Goal: Information Seeking & Learning: Learn about a topic

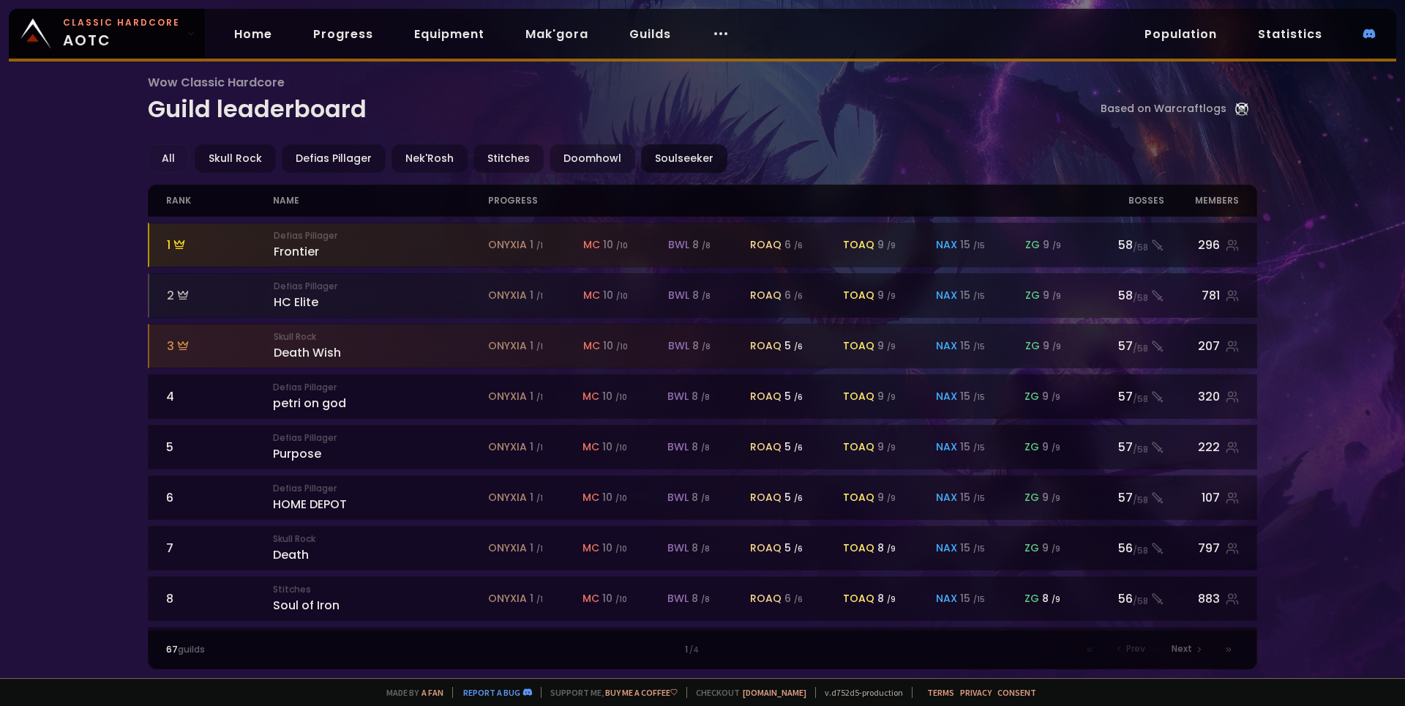
click at [668, 160] on div "Soulseeker" at bounding box center [684, 158] width 86 height 29
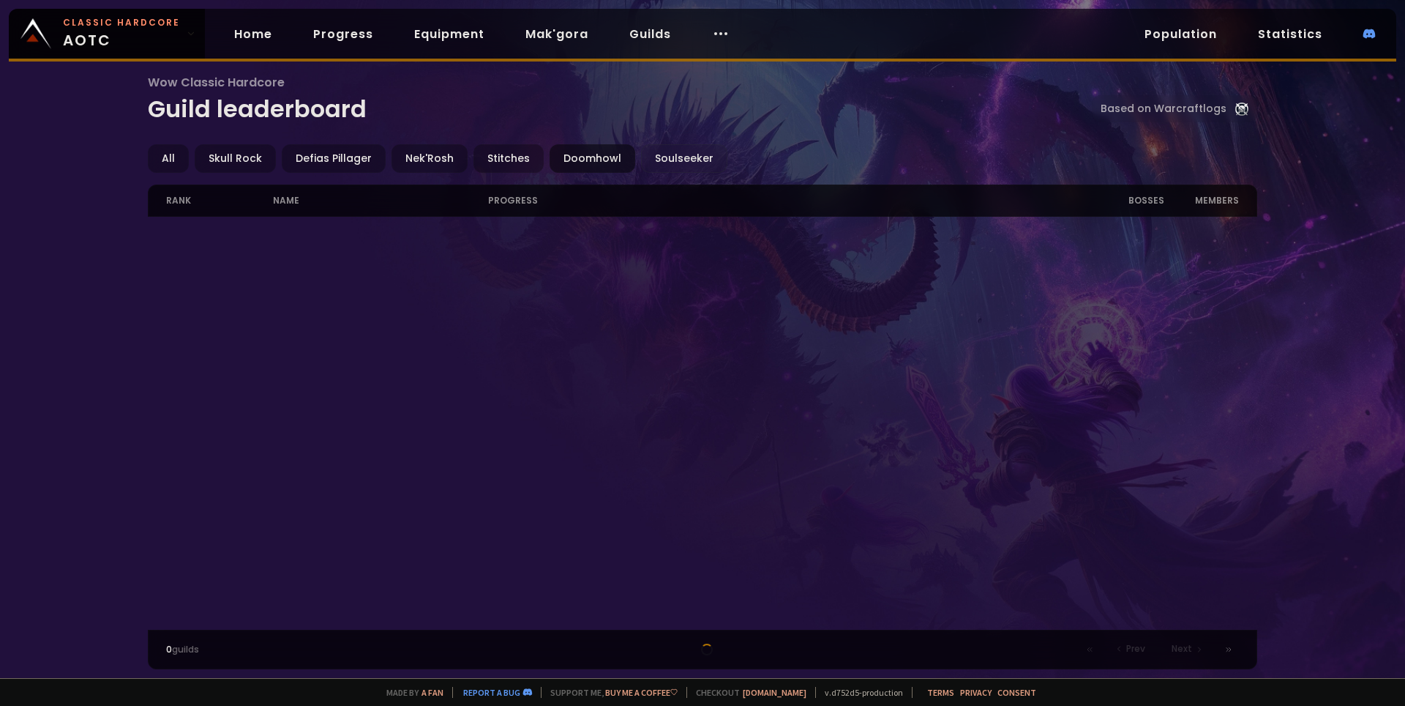
click at [595, 163] on div "Doomhowl" at bounding box center [593, 158] width 86 height 29
click at [682, 154] on div "Soulseeker" at bounding box center [684, 158] width 86 height 29
click at [420, 381] on div at bounding box center [703, 423] width 1110 height 413
